Goal: Navigation & Orientation: Find specific page/section

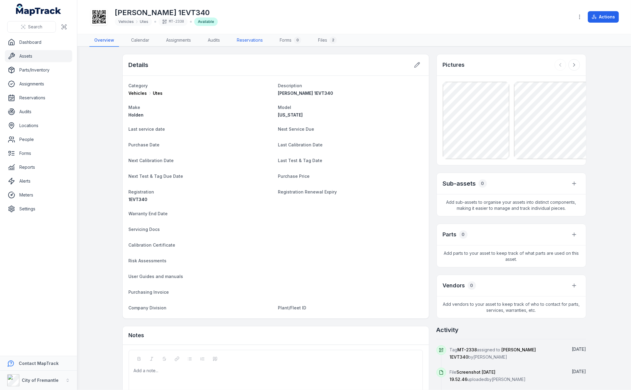
click at [253, 38] on link "Reservations" at bounding box center [250, 40] width 36 height 13
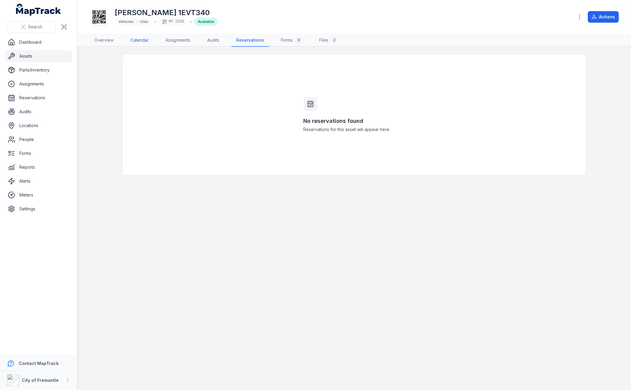
click at [138, 41] on link "Calendar" at bounding box center [140, 40] width 28 height 13
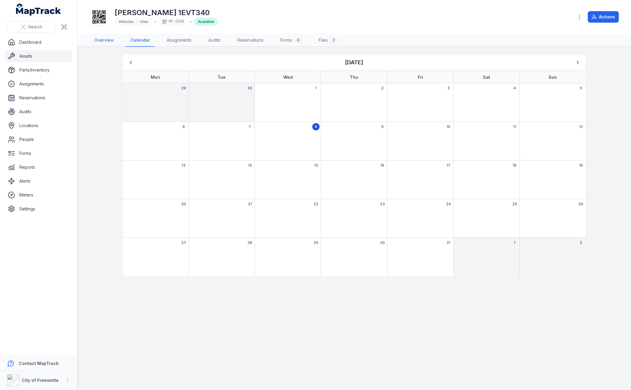
click at [104, 42] on link "Overview" at bounding box center [103, 40] width 29 height 13
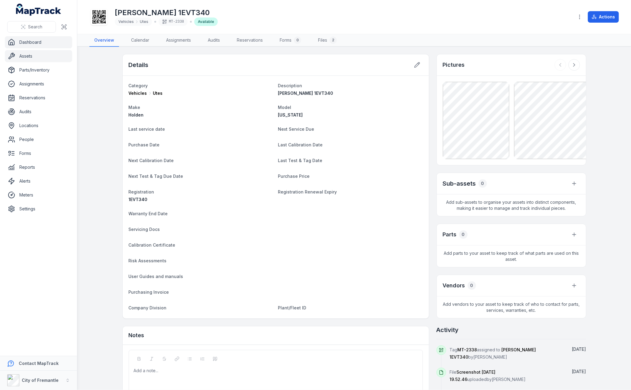
click at [29, 44] on link "Dashboard" at bounding box center [38, 42] width 67 height 12
